Goal: Check status: Check status

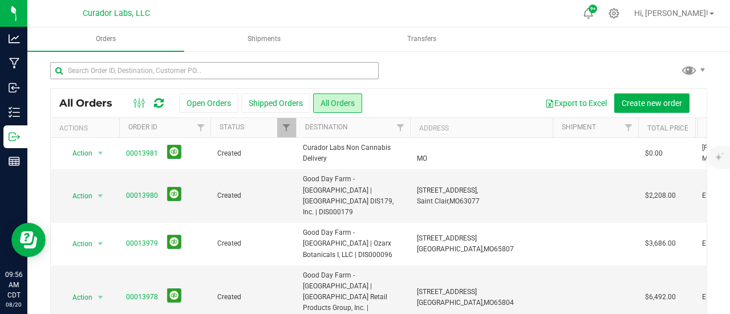
click at [281, 75] on input "text" at bounding box center [214, 70] width 329 height 17
type input "releaf resources"
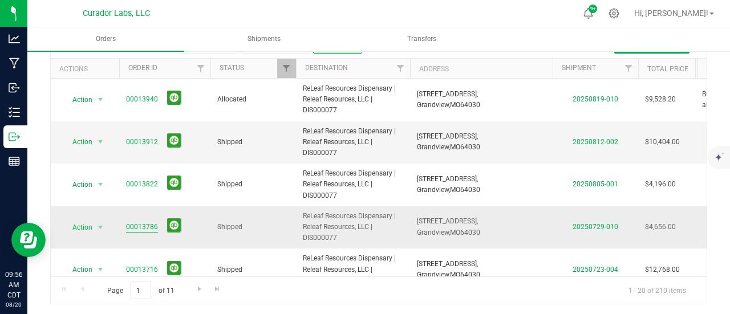
click at [145, 224] on link "00013786" at bounding box center [142, 227] width 32 height 11
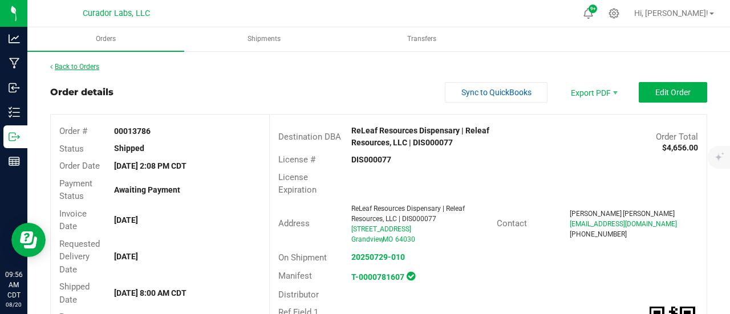
click at [96, 68] on link "Back to Orders" at bounding box center [74, 67] width 49 height 8
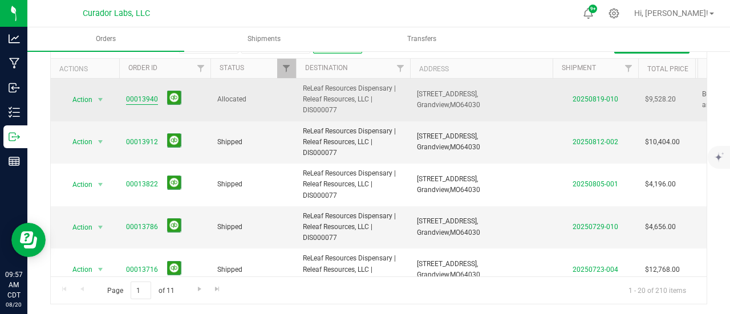
click at [139, 95] on link "00013940" at bounding box center [142, 99] width 32 height 11
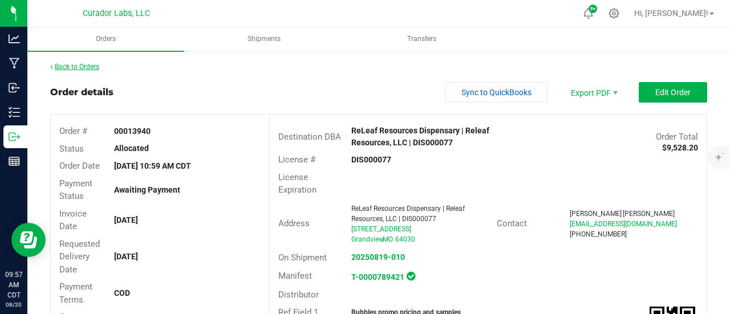
click at [96, 63] on link "Back to Orders" at bounding box center [74, 67] width 49 height 8
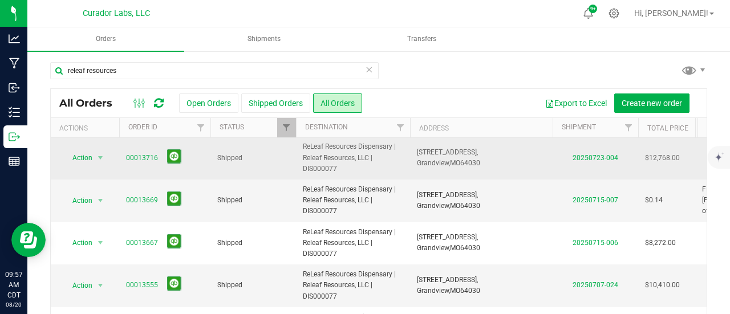
click at [145, 150] on span "00013716" at bounding box center [165, 158] width 78 height 18
click at [148, 161] on link "00013716" at bounding box center [142, 158] width 32 height 11
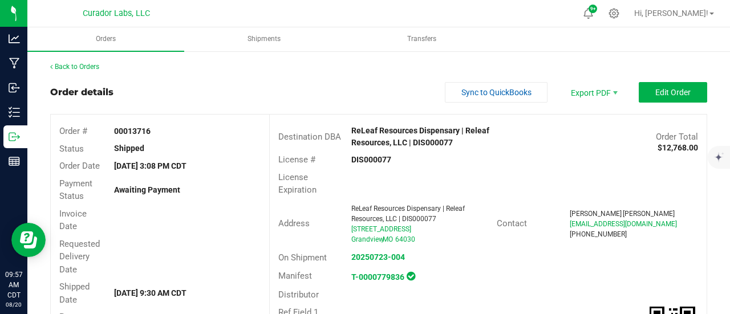
click at [93, 66] on link "Back to Orders" at bounding box center [74, 67] width 49 height 8
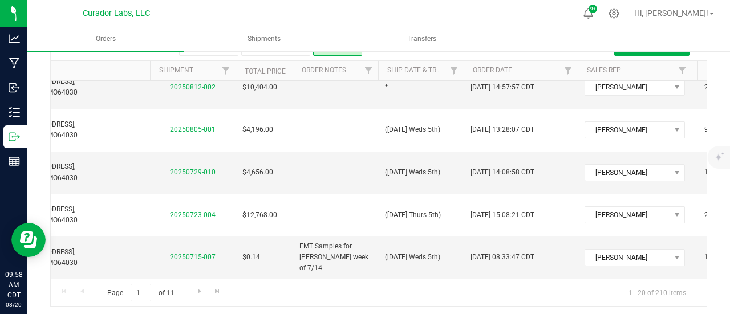
scroll to position [0, 412]
